Goal: Task Accomplishment & Management: Use online tool/utility

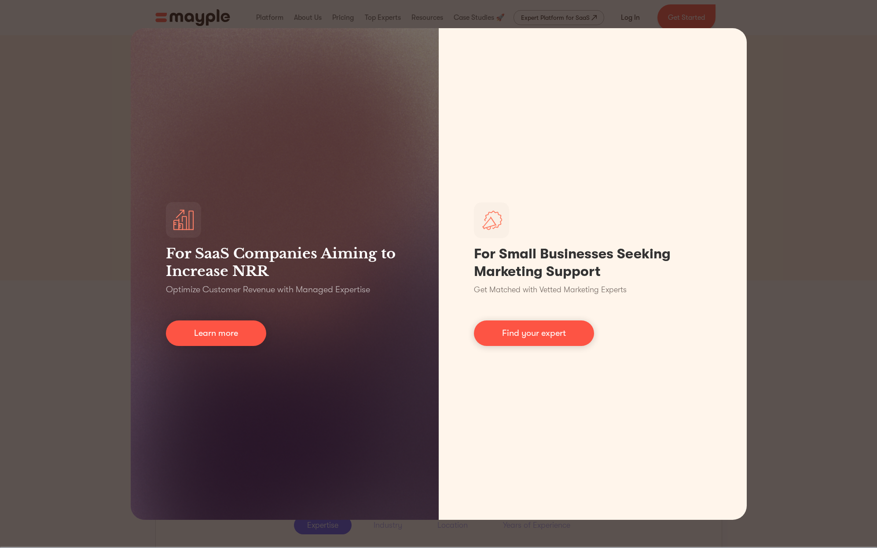
click at [759, 252] on div "For SaaS Companies Aiming to Increase NRR Optimize Customer Revenue with Manage…" at bounding box center [438, 274] width 877 height 548
click at [808, 252] on div "For SaaS Companies Aiming to Increase NRR Optimize Customer Revenue with Manage…" at bounding box center [438, 274] width 877 height 548
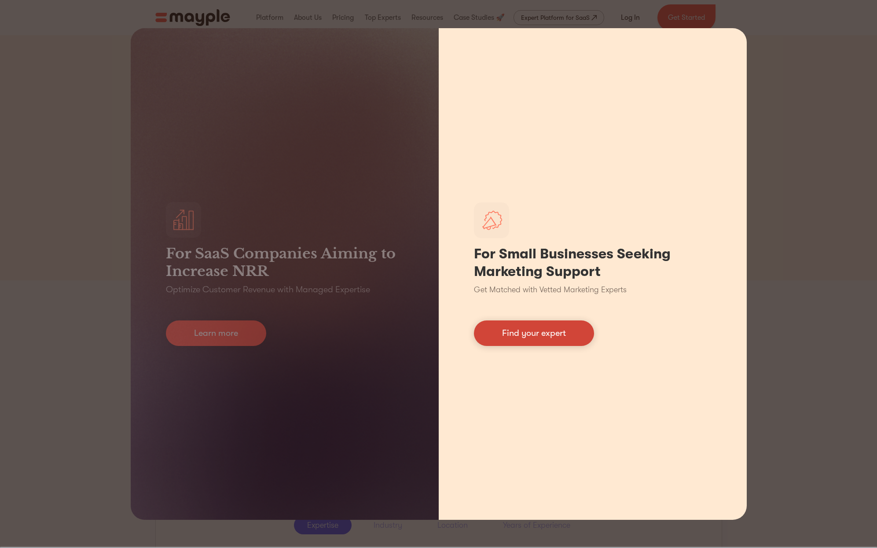
click at [550, 337] on link "Find your expert" at bounding box center [534, 333] width 120 height 26
